Goal: Task Accomplishment & Management: Use online tool/utility

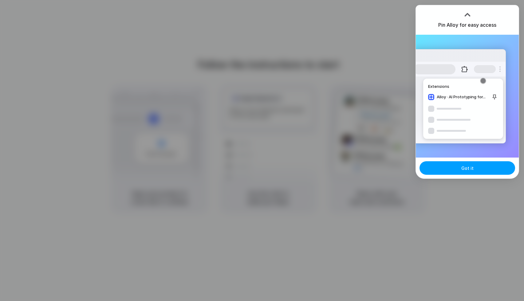
click at [485, 173] on button "Got it" at bounding box center [468, 168] width 96 height 14
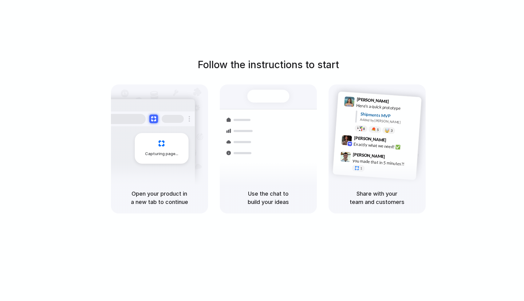
click at [171, 136] on div "Capturing page" at bounding box center [162, 148] width 54 height 31
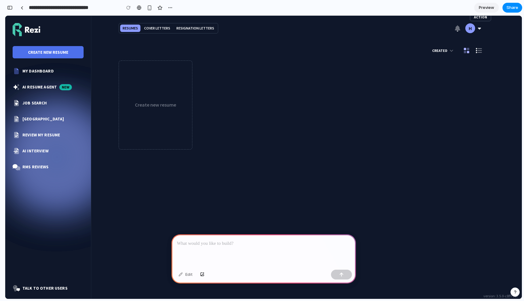
scroll to position [0, 6]
click at [340, 276] on div "button" at bounding box center [342, 275] width 4 height 4
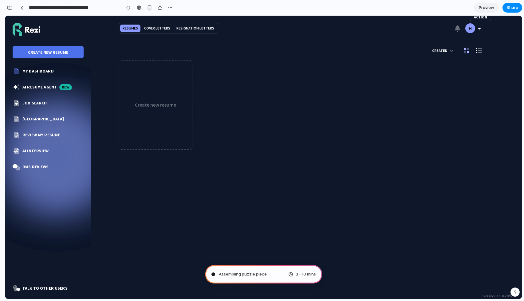
type input "**********"
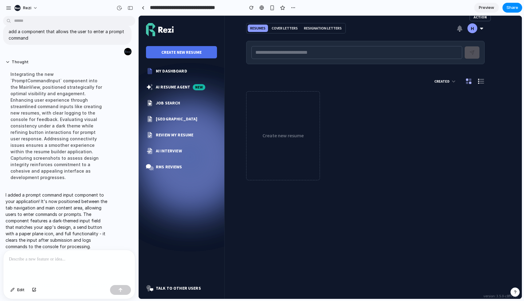
scroll to position [0, 0]
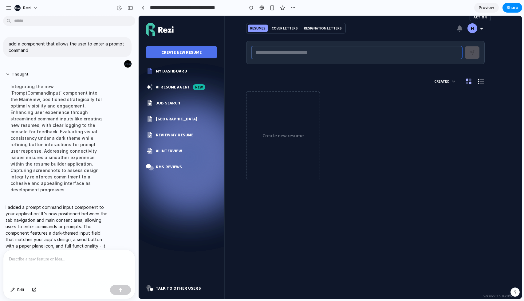
click at [279, 48] on input "text" at bounding box center [357, 52] width 211 height 13
click at [339, 91] on div "Create new resume" at bounding box center [365, 135] width 239 height 89
click at [274, 28] on p "Cover Letters" at bounding box center [285, 28] width 26 height 5
click at [261, 28] on p "Resumes" at bounding box center [257, 28] width 15 height 5
click at [278, 56] on input "text" at bounding box center [357, 52] width 211 height 13
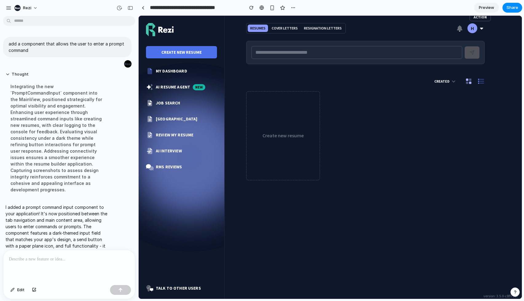
click at [484, 82] on icon at bounding box center [481, 81] width 7 height 7
click at [468, 82] on icon at bounding box center [468, 81] width 7 height 7
click at [454, 82] on icon "button" at bounding box center [454, 82] width 6 height 6
click at [421, 49] on input "text" at bounding box center [357, 52] width 211 height 13
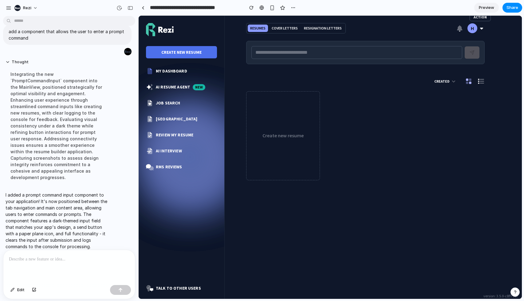
click at [491, 9] on span "Preview" at bounding box center [486, 8] width 15 height 6
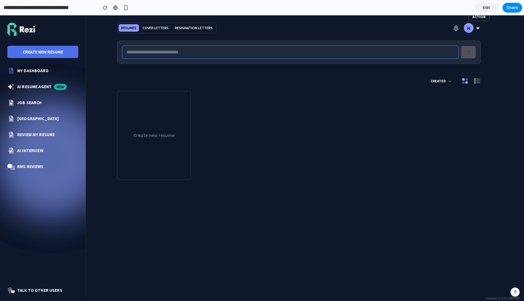
click at [264, 49] on input "text" at bounding box center [290, 52] width 336 height 13
